Goal: Information Seeking & Learning: Learn about a topic

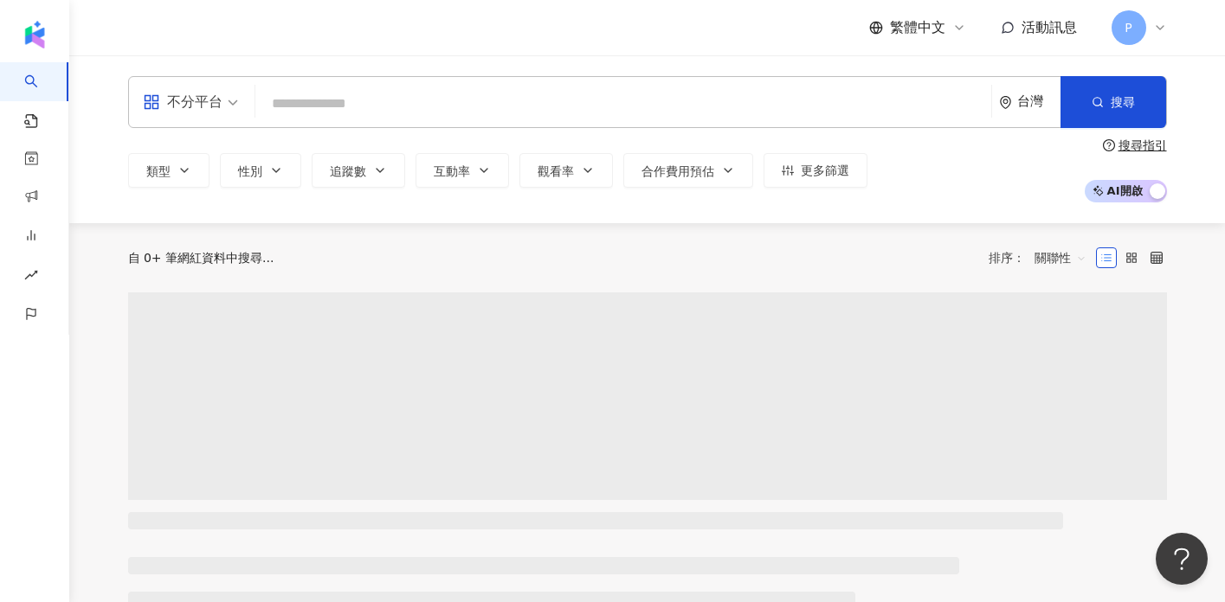
click at [334, 99] on input "search" at bounding box center [623, 103] width 722 height 33
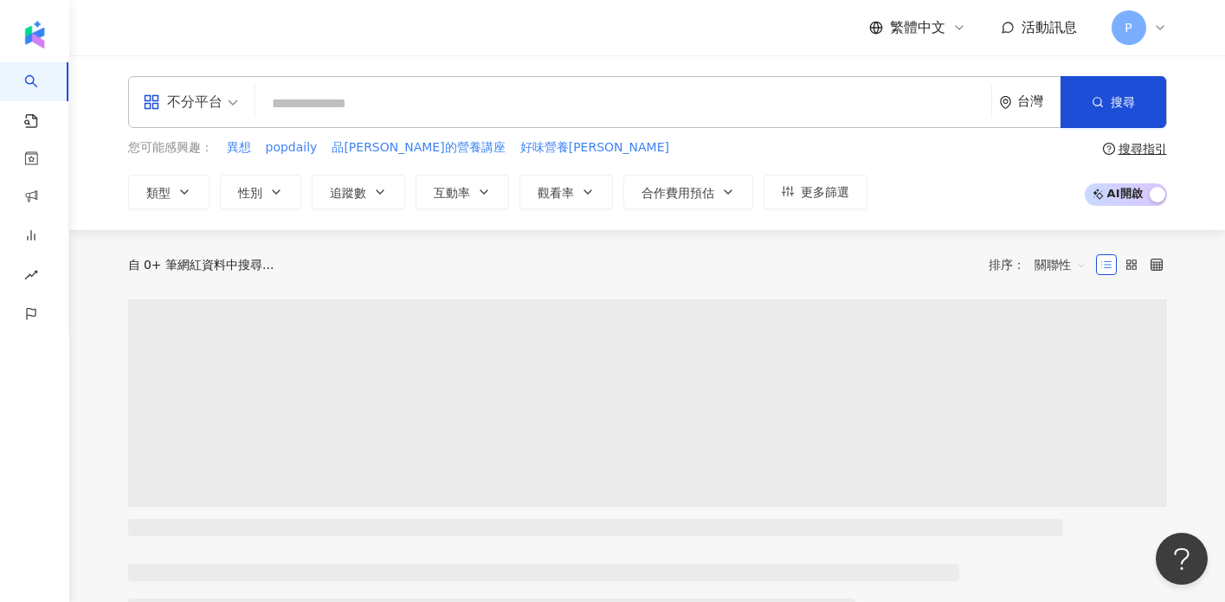
type input "**********"
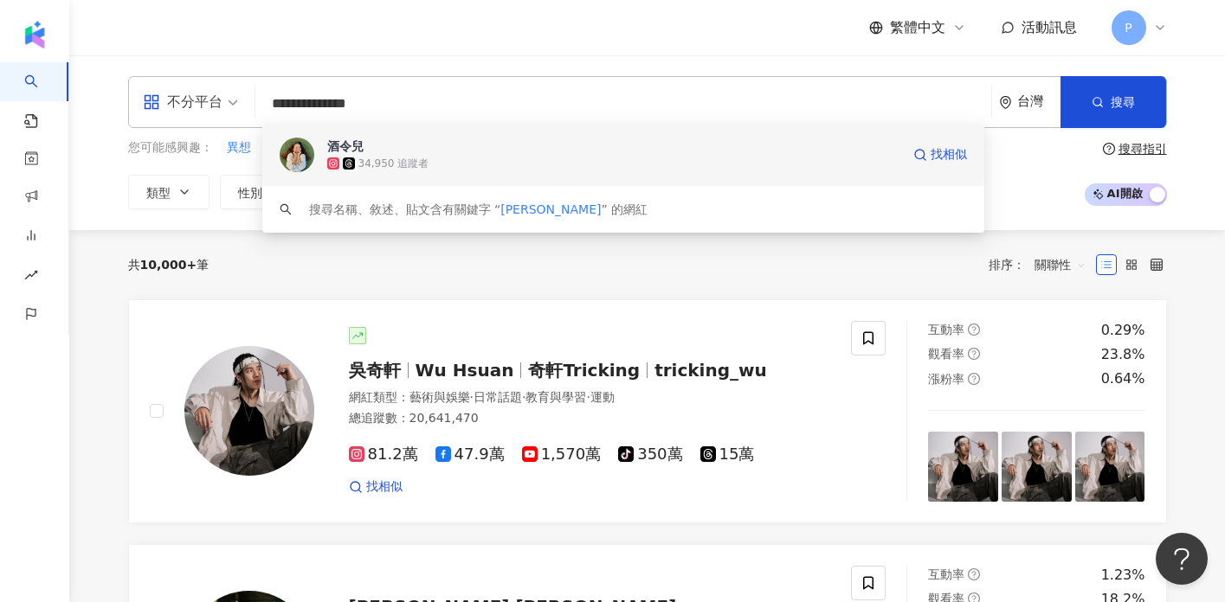
click at [618, 143] on span "酒令兒" at bounding box center [613, 146] width 573 height 17
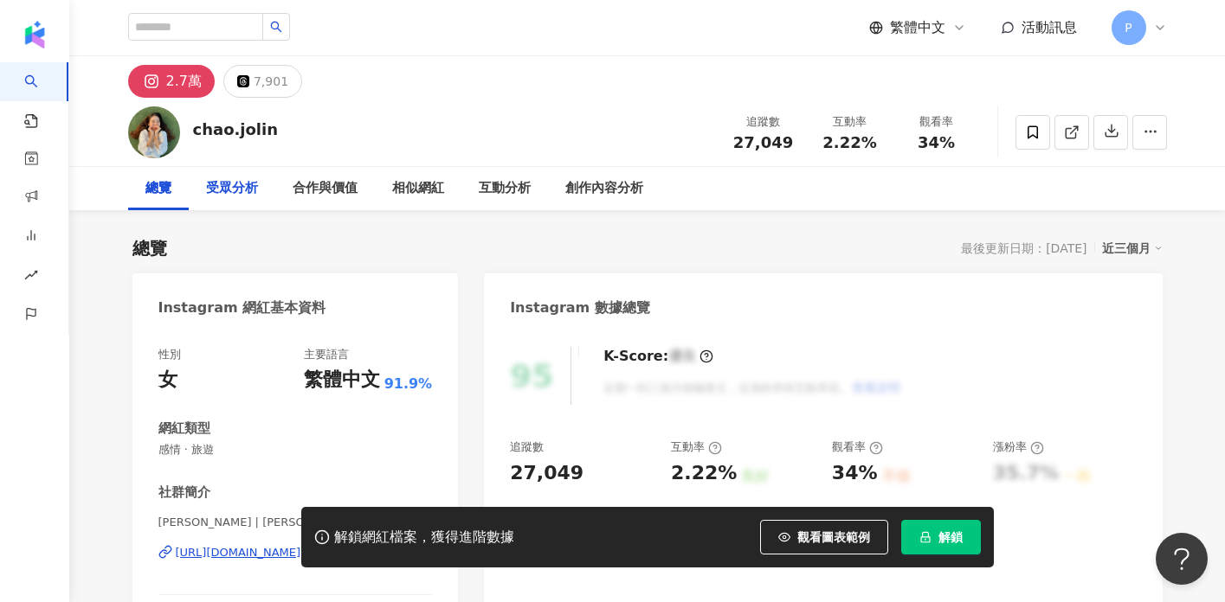
click at [235, 173] on div "受眾分析" at bounding box center [232, 188] width 87 height 43
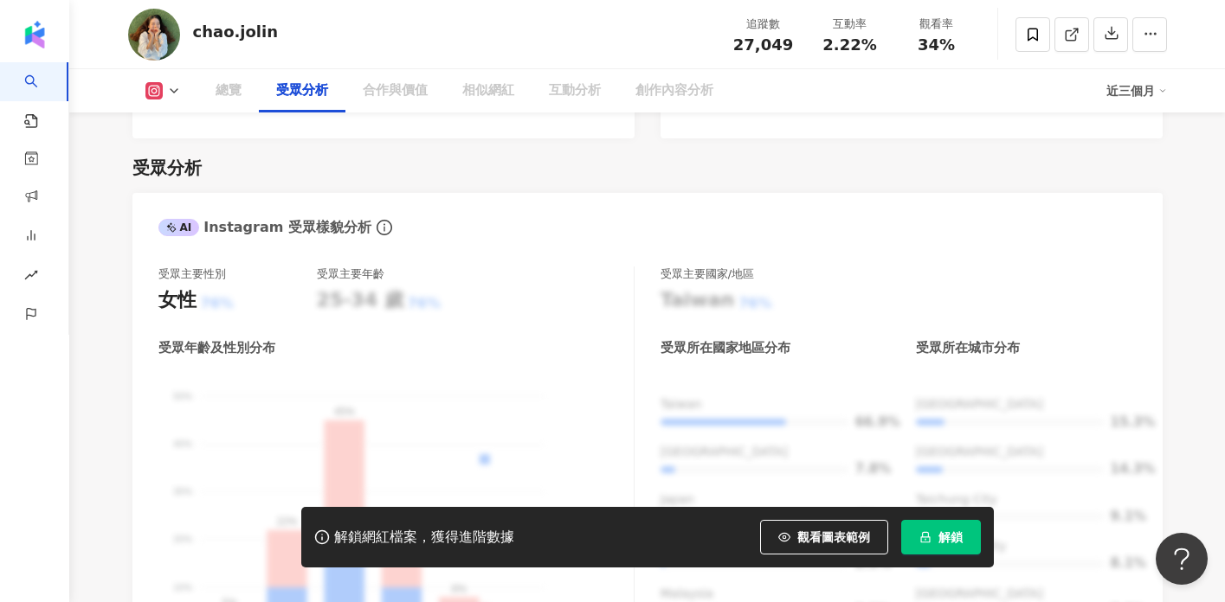
click at [924, 534] on icon "lock" at bounding box center [925, 537] width 12 height 12
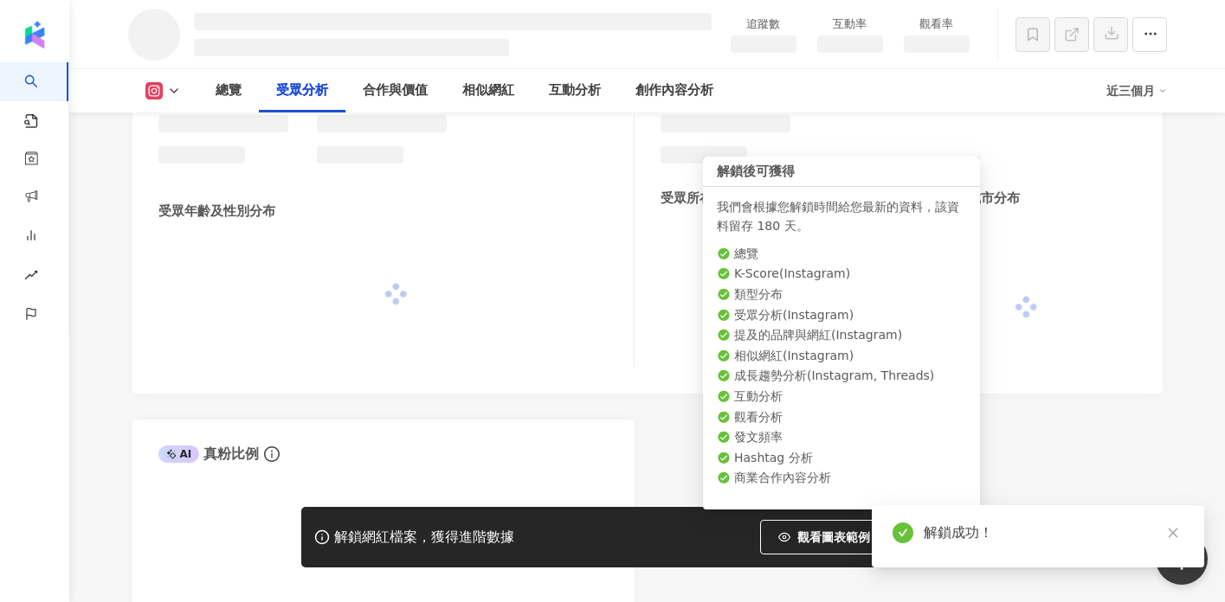
scroll to position [1426, 0]
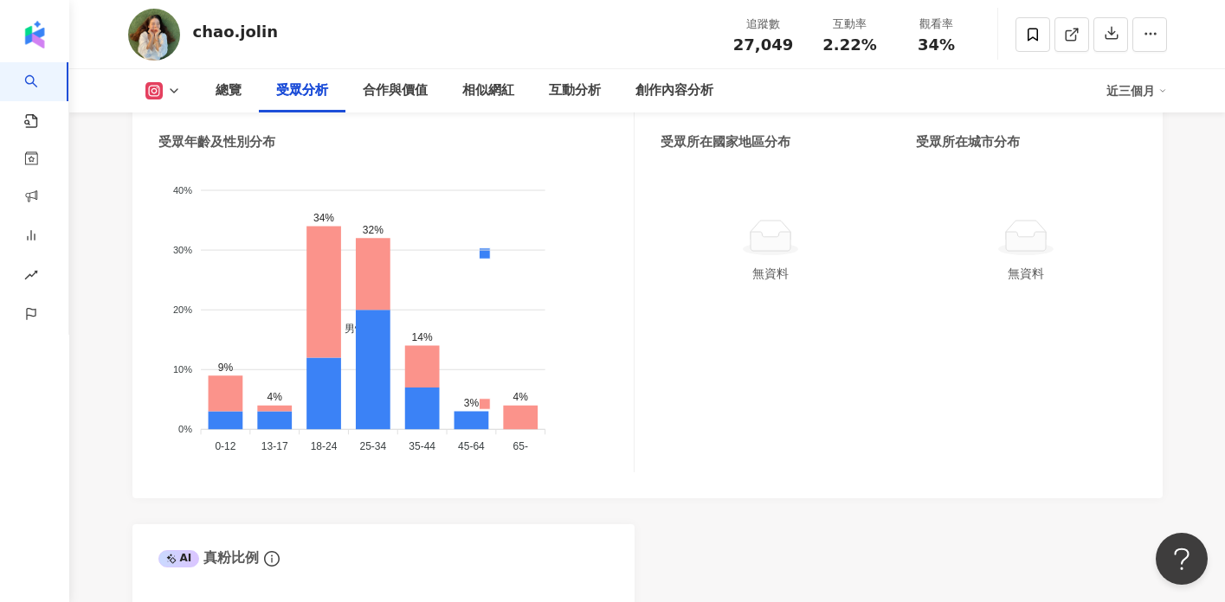
scroll to position [1672, 0]
